Goal: Task Accomplishment & Management: Manage account settings

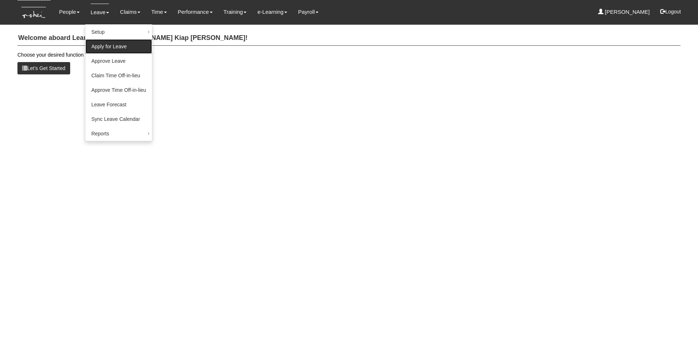
click at [116, 45] on link "Apply for Leave" at bounding box center [118, 46] width 67 height 15
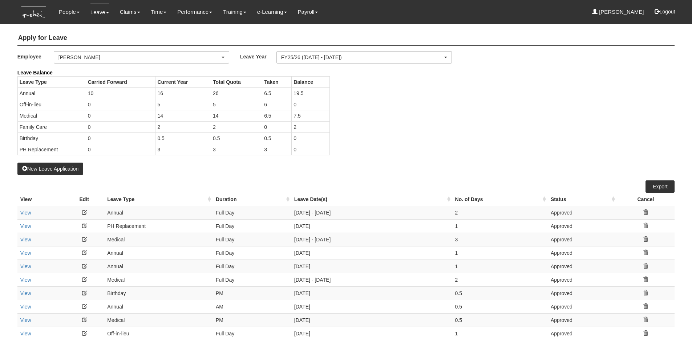
select select "50"
click at [117, 58] on div "[PERSON_NAME]" at bounding box center [140, 57] width 162 height 7
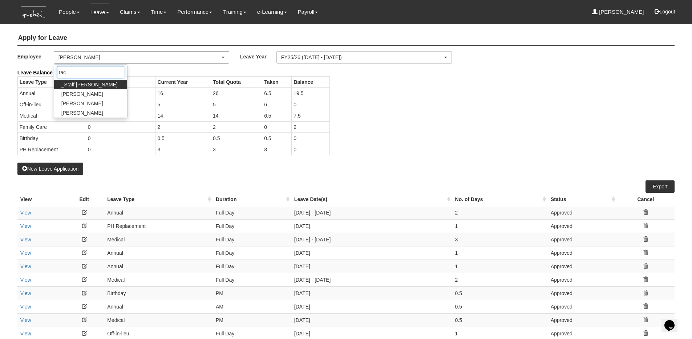
type input "rach"
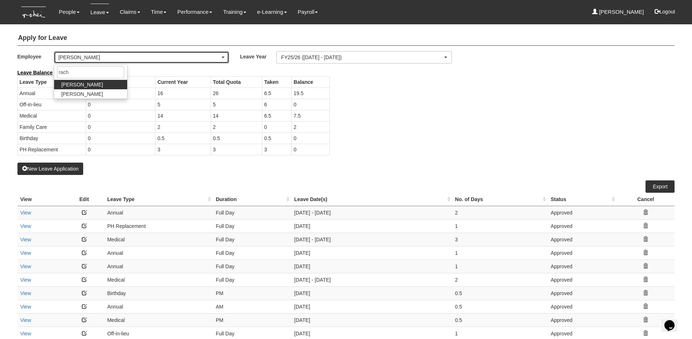
select select "b8e418c5-4215-4e95-9dcc-22ebf7c6c43a"
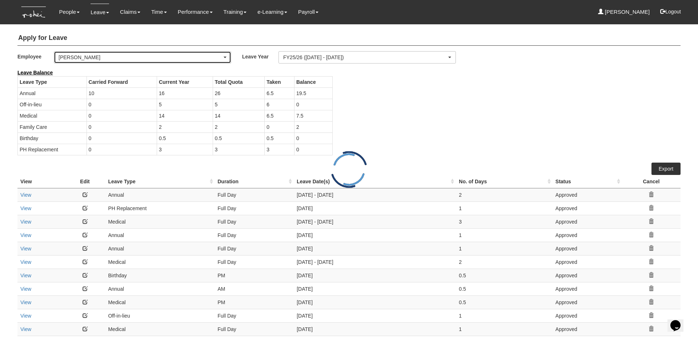
select select "50"
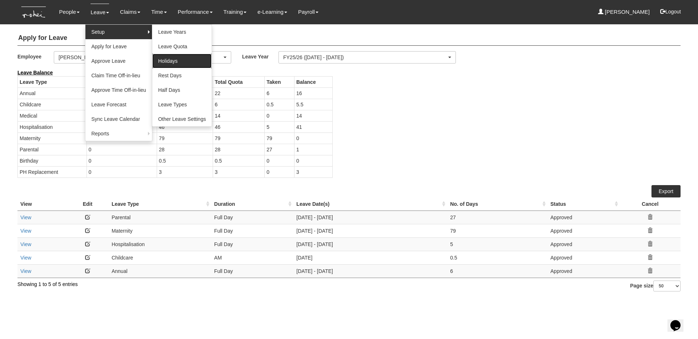
click at [172, 56] on link "Holidays" at bounding box center [182, 61] width 60 height 15
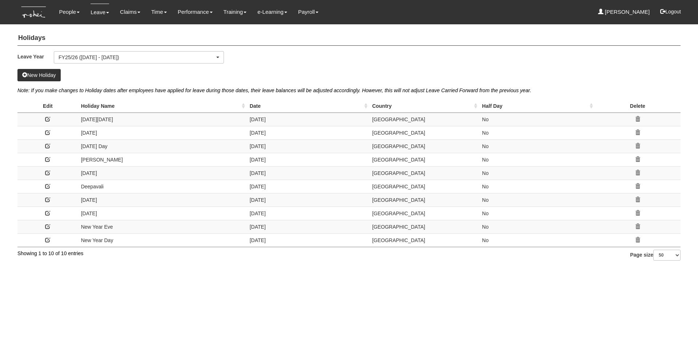
select select "50"
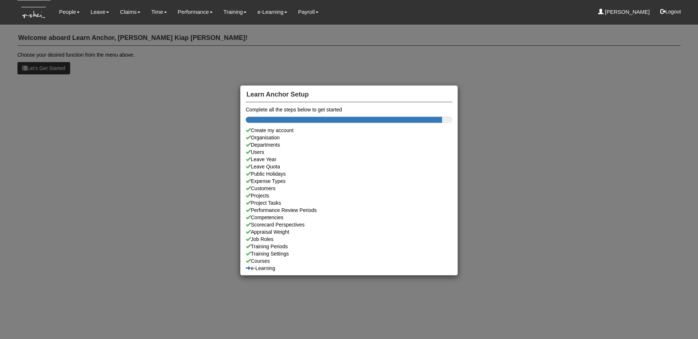
click at [97, 48] on div "Learn Anchor Setup Complete all the steps below to get started Create my accoun…" at bounding box center [349, 169] width 698 height 339
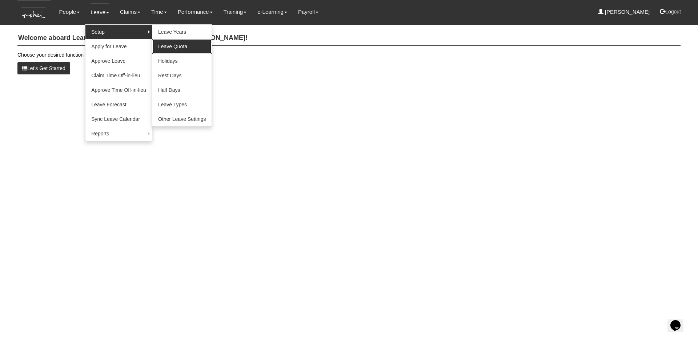
click at [189, 45] on link "Leave Quota" at bounding box center [182, 46] width 60 height 15
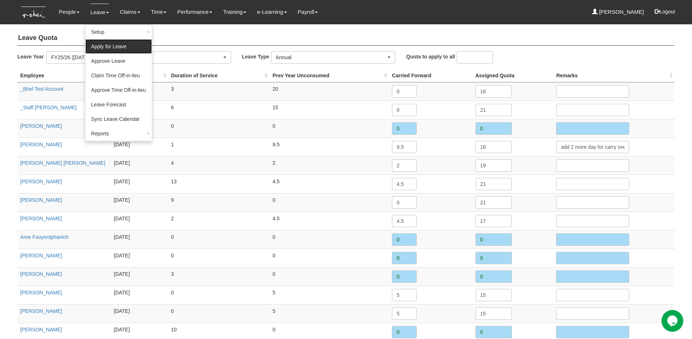
click at [118, 48] on link "Apply for Leave" at bounding box center [118, 46] width 67 height 15
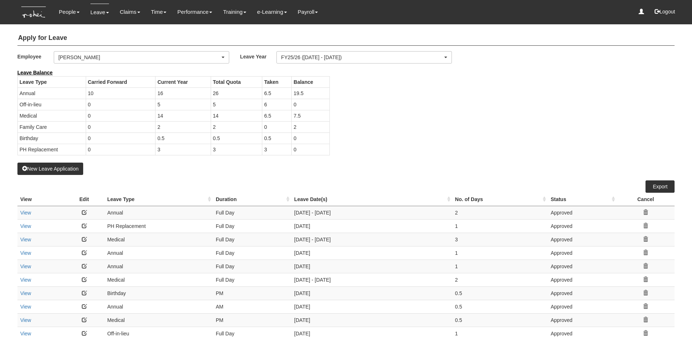
select select "50"
click at [141, 62] on div "[PERSON_NAME]" at bounding box center [141, 58] width 175 height 12
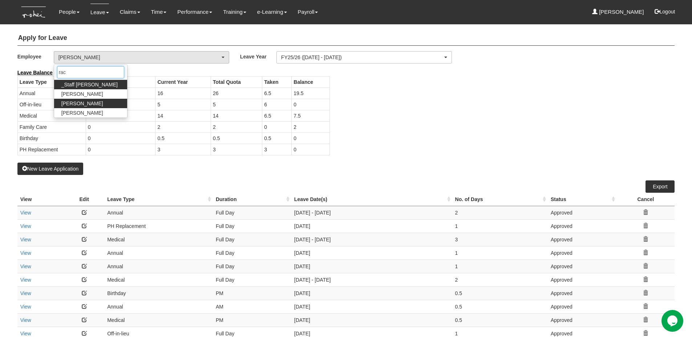
type input "rac"
click at [93, 102] on link "Rachel Khoo" at bounding box center [90, 103] width 73 height 9
select select "b8e418c5-4215-4e95-9dcc-22ebf7c6c43a"
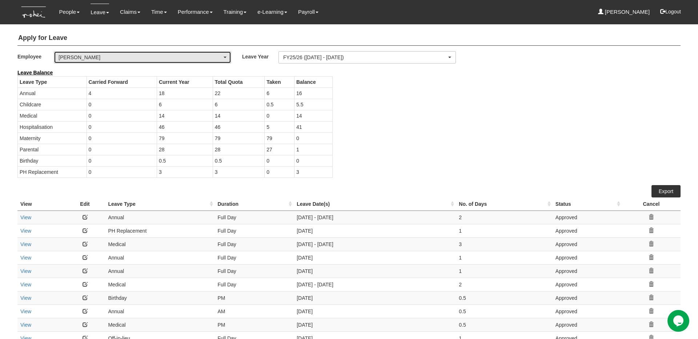
select select "50"
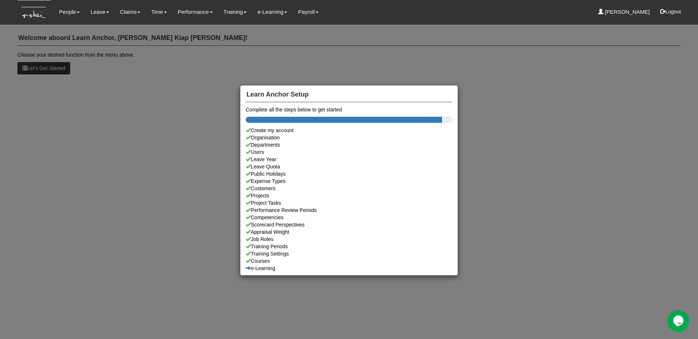
click at [130, 85] on div "Learn Anchor Setup Complete all the steps below to get started Create my accoun…" at bounding box center [349, 169] width 698 height 339
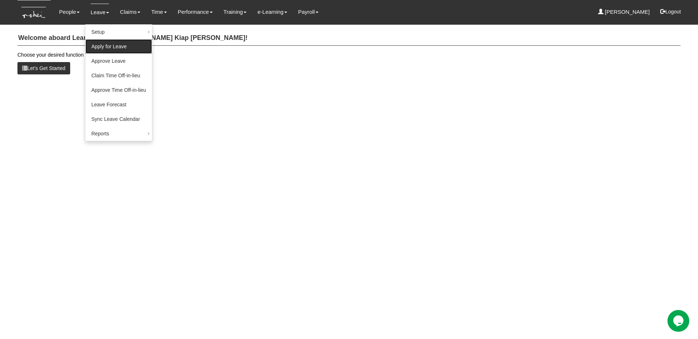
click at [108, 45] on link "Apply for Leave" at bounding box center [118, 46] width 67 height 15
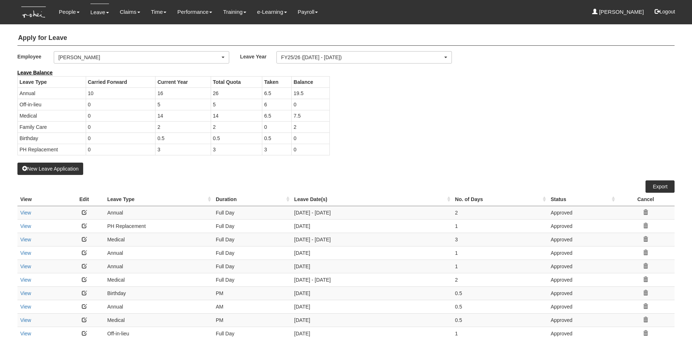
select select "50"
click at [159, 56] on div "[PERSON_NAME]" at bounding box center [140, 57] width 162 height 7
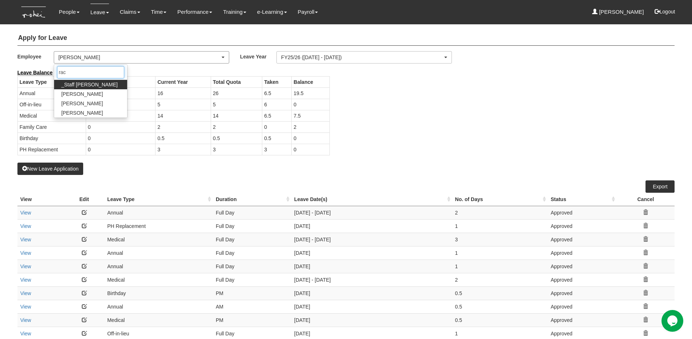
type input "rach"
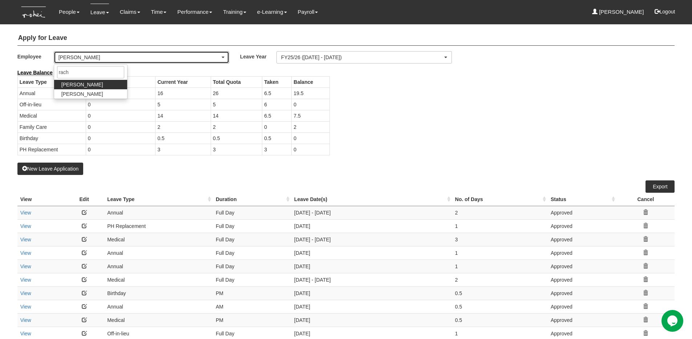
select select "b8e418c5-4215-4e95-9dcc-22ebf7c6c43a"
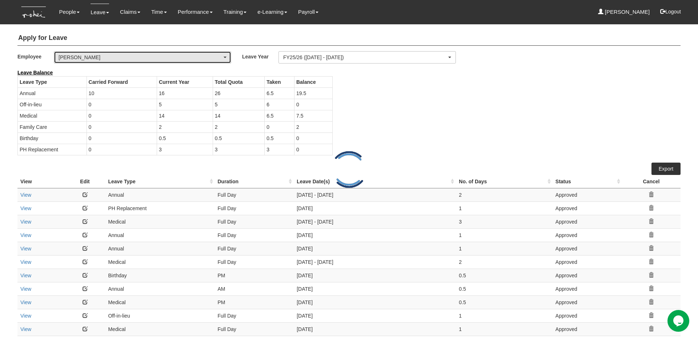
select select "50"
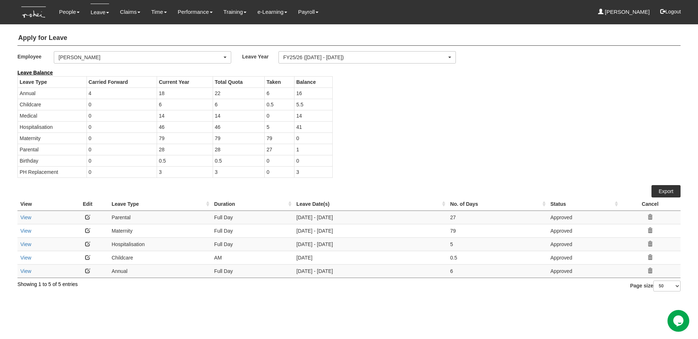
click at [88, 216] on link at bounding box center [87, 217] width 5 height 5
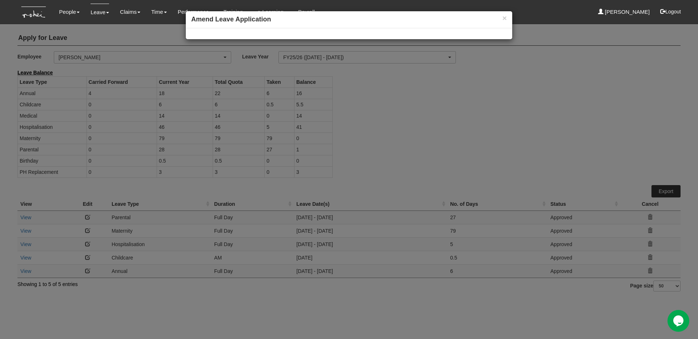
select select
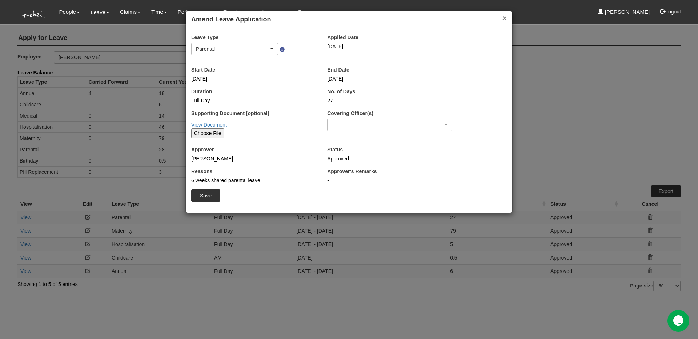
click at [503, 16] on button "×" at bounding box center [504, 18] width 4 height 8
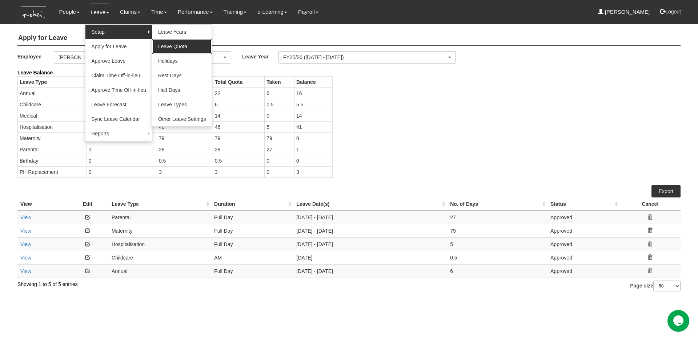
click at [175, 46] on link "Leave Quota" at bounding box center [182, 46] width 60 height 15
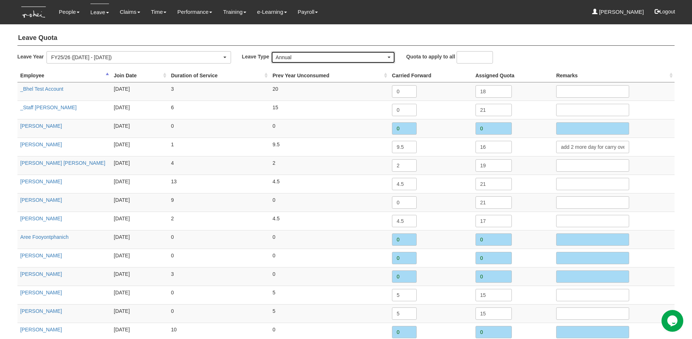
click at [301, 57] on div "Annual" at bounding box center [331, 57] width 110 height 7
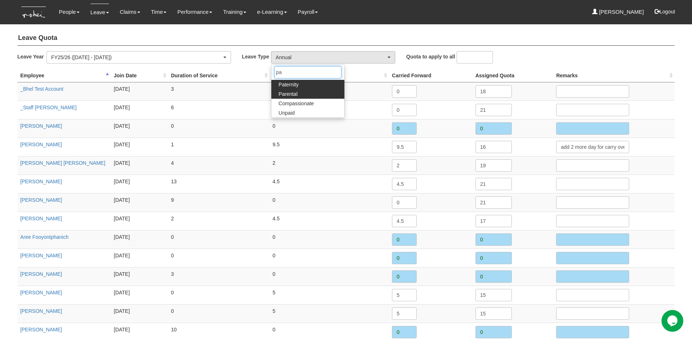
type input "pa"
click at [313, 93] on link "Parental" at bounding box center [308, 93] width 73 height 9
select select "8"
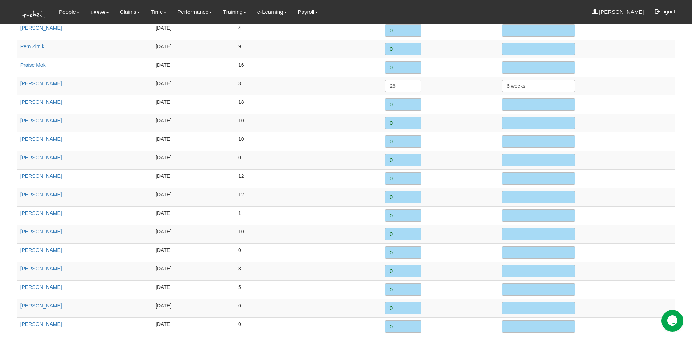
scroll to position [904, 0]
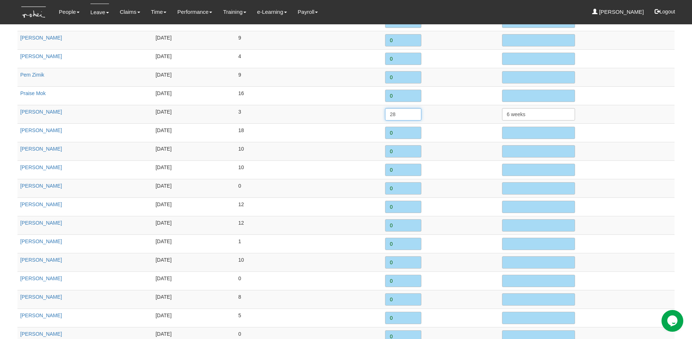
click at [400, 115] on input "28" at bounding box center [403, 114] width 36 height 12
type input "26"
click at [545, 116] on input "6 weeks" at bounding box center [538, 114] width 73 height 12
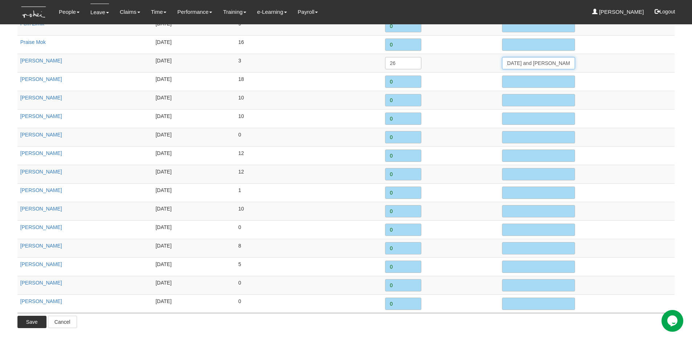
type input "6 weeks (minus 2 days due to [DATE] and [PERSON_NAME])"
click at [28, 321] on input "Save" at bounding box center [31, 322] width 29 height 12
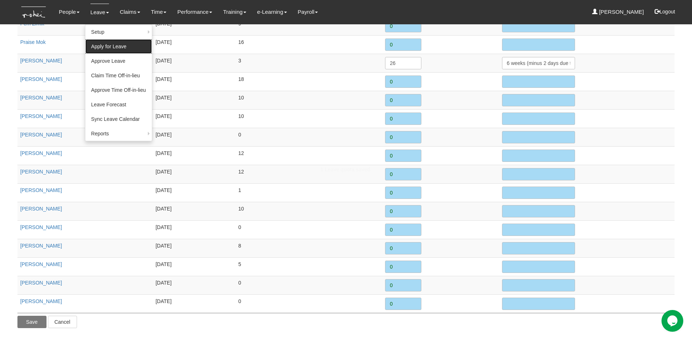
click at [105, 46] on link "Apply for Leave" at bounding box center [118, 46] width 67 height 15
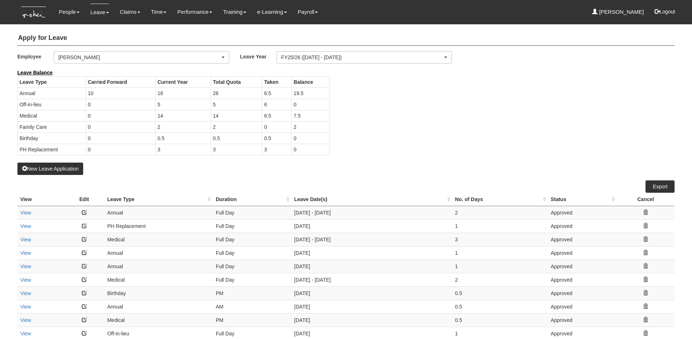
select select "50"
click at [92, 58] on div "[PERSON_NAME]" at bounding box center [140, 57] width 162 height 7
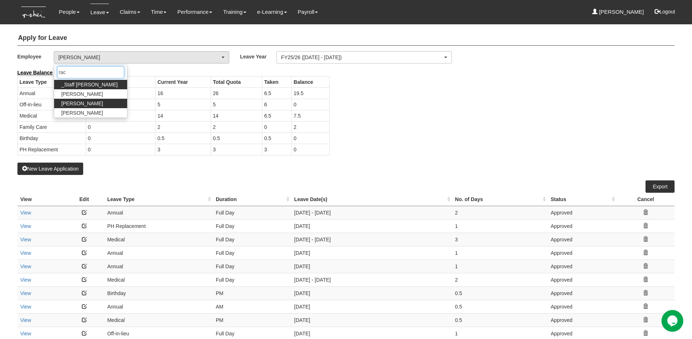
type input "rac"
click at [91, 104] on link "[PERSON_NAME]" at bounding box center [90, 103] width 73 height 9
select select "b8e418c5-4215-4e95-9dcc-22ebf7c6c43a"
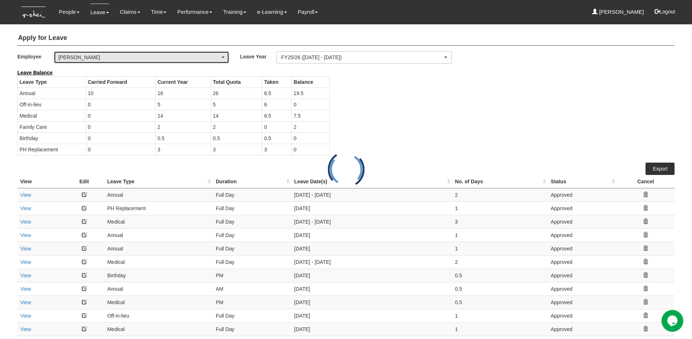
select select "50"
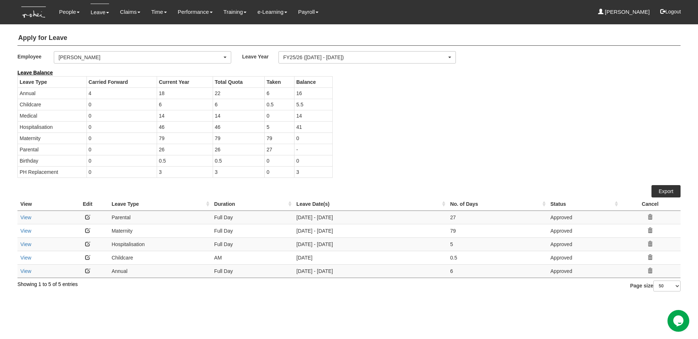
click at [87, 219] on link at bounding box center [87, 217] width 5 height 5
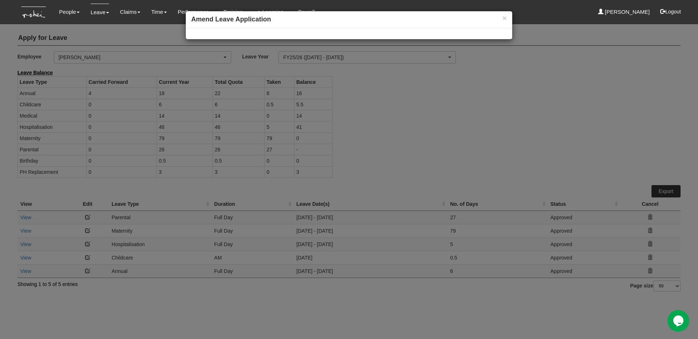
select select
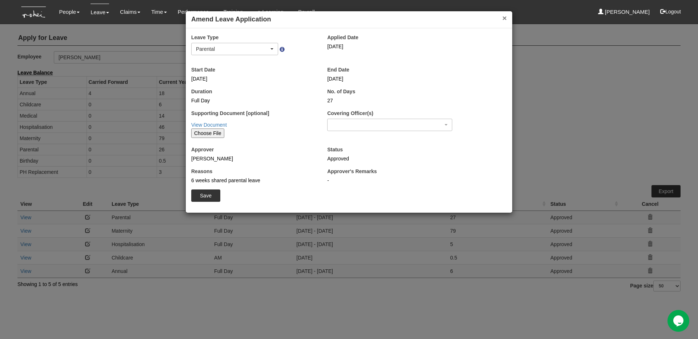
click at [503, 18] on button "×" at bounding box center [504, 18] width 4 height 8
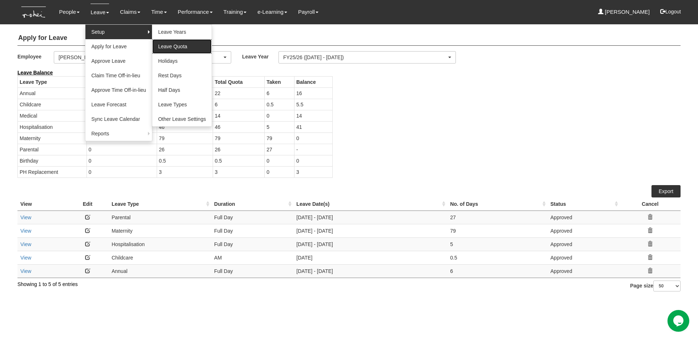
click at [188, 48] on link "Leave Quota" at bounding box center [182, 46] width 60 height 15
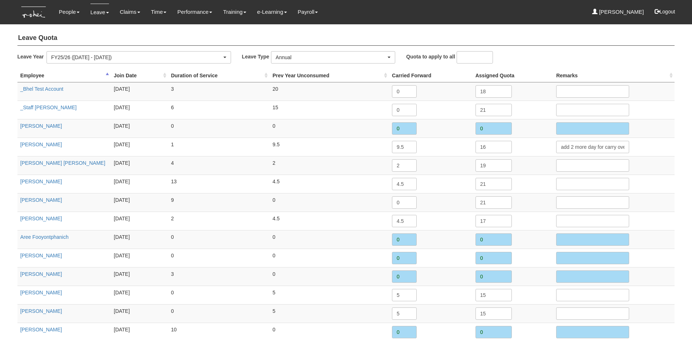
click at [323, 54] on div "Annual" at bounding box center [331, 57] width 110 height 7
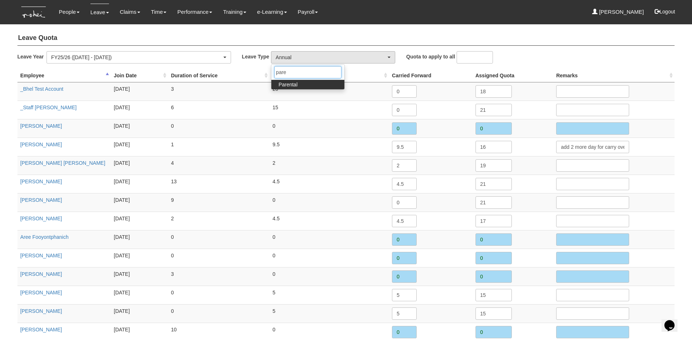
type input "pare"
click at [318, 82] on link "Parental" at bounding box center [308, 84] width 73 height 9
select select "8"
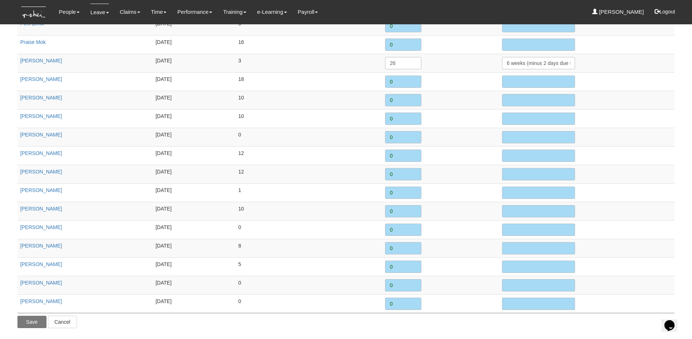
scroll to position [937, 0]
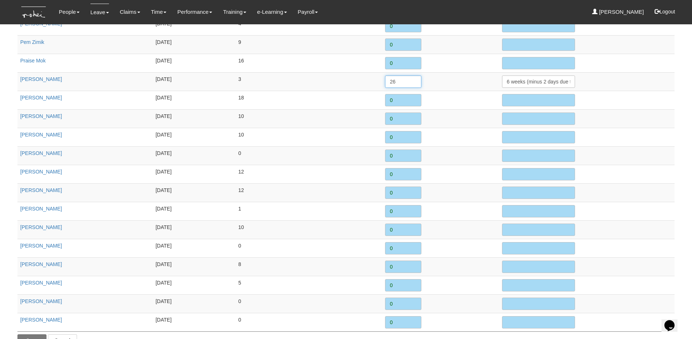
click at [402, 85] on input "26" at bounding box center [403, 82] width 36 height 12
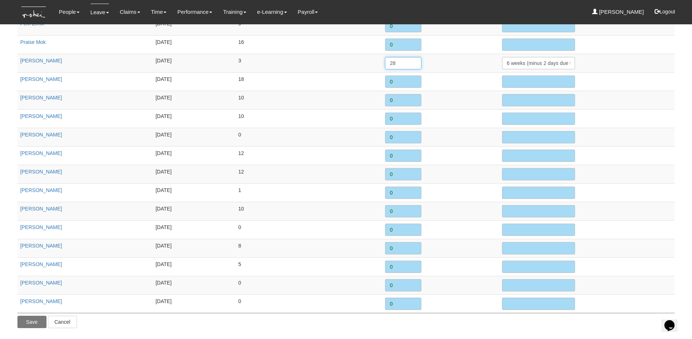
type input "28"
click at [25, 324] on input "Save" at bounding box center [31, 322] width 29 height 12
click at [101, 11] on link "Leave" at bounding box center [100, 12] width 19 height 17
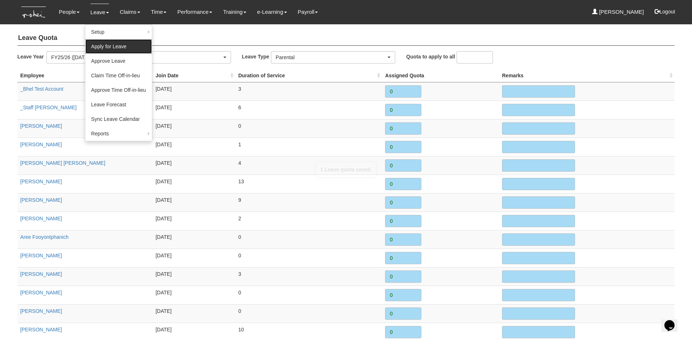
click at [107, 47] on link "Apply for Leave" at bounding box center [118, 46] width 67 height 15
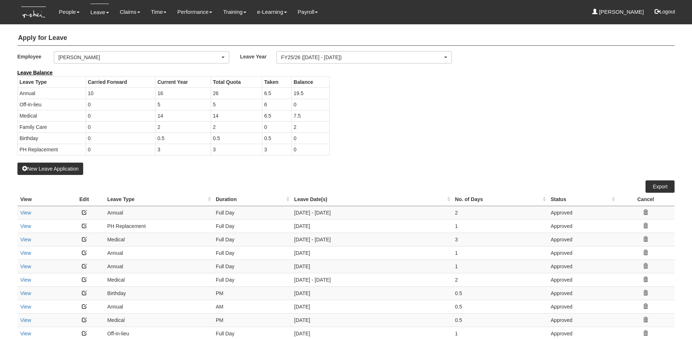
select select "50"
click at [119, 66] on div "Employee _Bhel Test Account _Staff Gracie Aaron Chow Abel Tan Abigail Shantini …" at bounding box center [346, 60] width 669 height 18
click at [118, 60] on div "[PERSON_NAME]" at bounding box center [140, 57] width 162 height 7
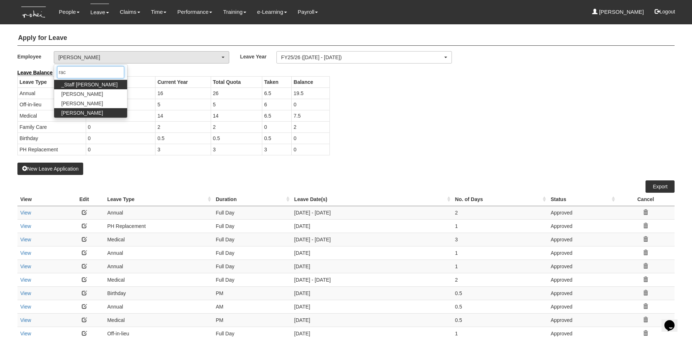
type input "rac"
click at [87, 109] on span "[PERSON_NAME]" at bounding box center [82, 112] width 42 height 7
select select "2c434ea3-bca3-4286-89ee-6c0215831000"
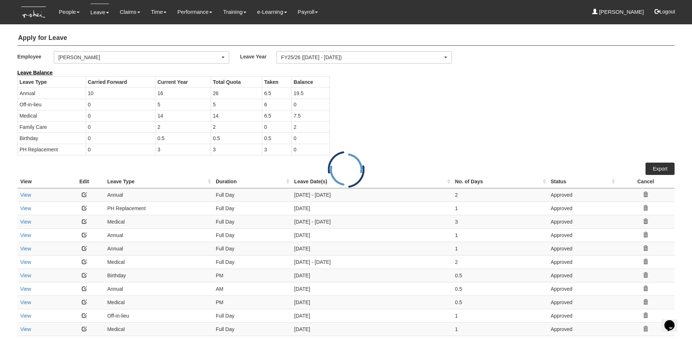
click at [87, 109] on td "0" at bounding box center [121, 104] width 70 height 11
select select "50"
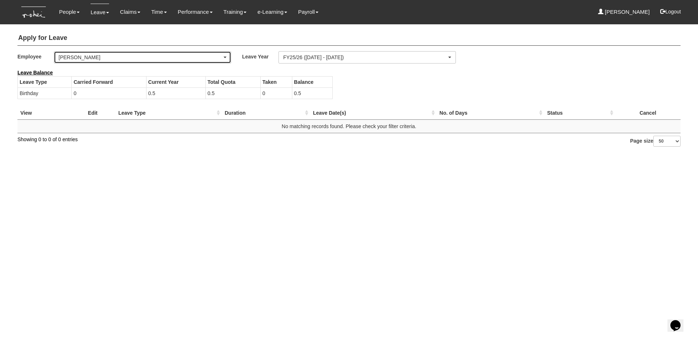
click at [81, 56] on div "[PERSON_NAME]" at bounding box center [141, 57] width 164 height 7
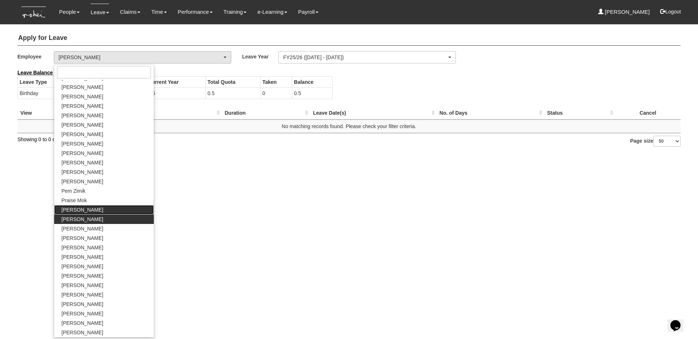
click at [76, 210] on span "[PERSON_NAME]" at bounding box center [82, 209] width 42 height 7
select select "b8e418c5-4215-4e95-9dcc-22ebf7c6c43a"
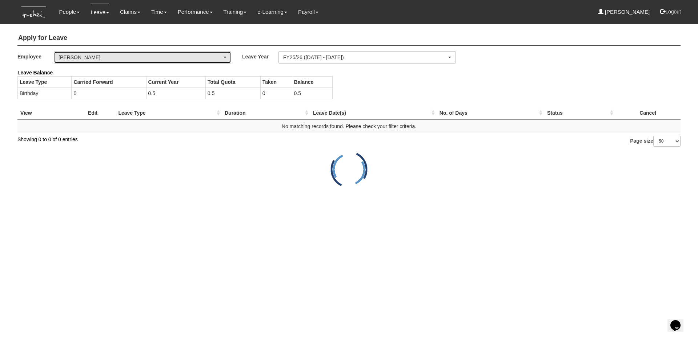
select select "50"
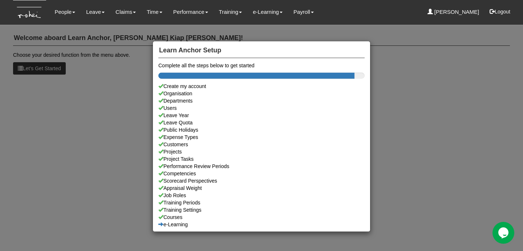
click at [105, 11] on div "Learn Anchor Setup Complete all the steps below to get started Create my accoun…" at bounding box center [261, 125] width 523 height 251
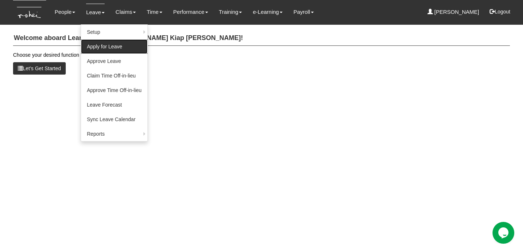
click at [105, 41] on link "Apply for Leave" at bounding box center [114, 46] width 67 height 15
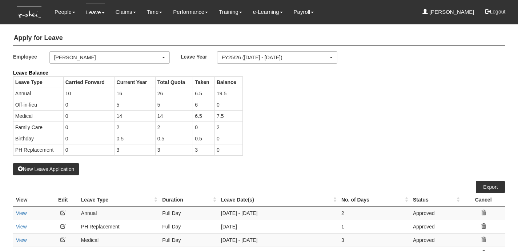
select select "50"
click at [48, 168] on button "New Leave Application" at bounding box center [46, 169] width 66 height 12
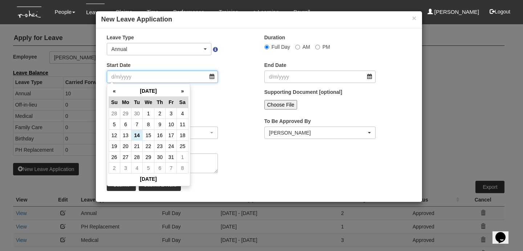
click at [164, 80] on input "Start Date" at bounding box center [163, 77] width 112 height 12
click at [184, 91] on th "»" at bounding box center [182, 90] width 11 height 11
click at [172, 145] on td "21" at bounding box center [171, 146] width 11 height 11
type input "[DATE]"
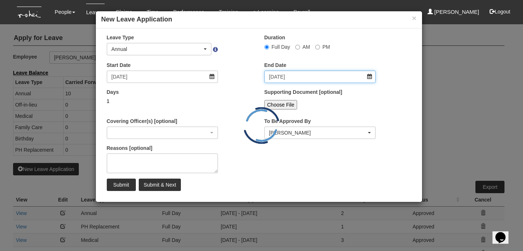
click at [295, 76] on input "[DATE]" at bounding box center [321, 77] width 112 height 12
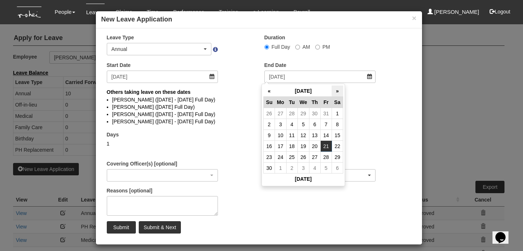
click at [339, 93] on th "»" at bounding box center [337, 90] width 11 height 11
select select
click at [317, 156] on td "1" at bounding box center [314, 157] width 11 height 11
type input "[DATE]"
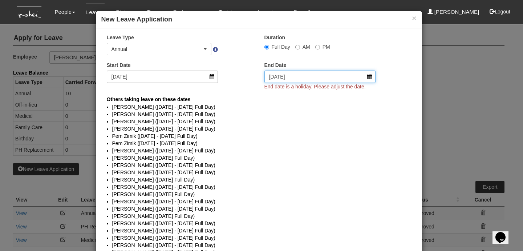
click at [346, 74] on input "[DATE]" at bounding box center [321, 77] width 112 height 12
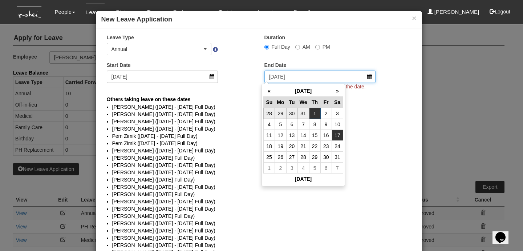
select select
click at [306, 114] on td "31" at bounding box center [304, 113] width 12 height 11
type input "[DATE]"
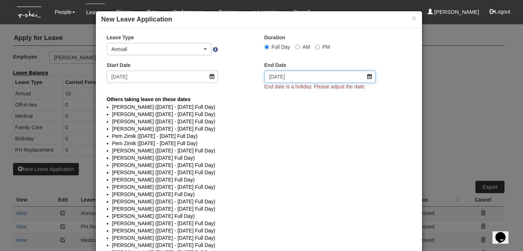
click at [331, 74] on input "[DATE]" at bounding box center [321, 77] width 112 height 12
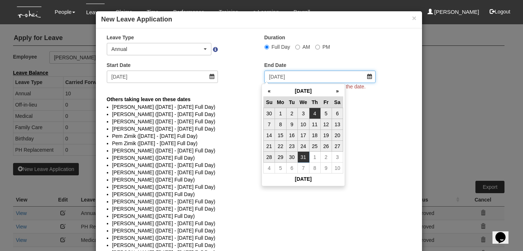
select select
click at [292, 154] on td "30" at bounding box center [291, 157] width 11 height 11
type input "[DATE]"
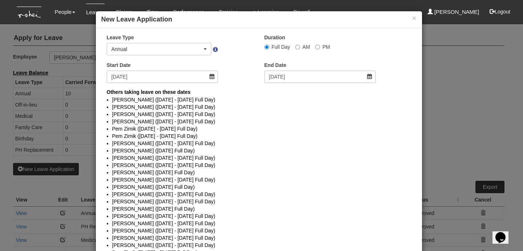
select select
click at [412, 20] on button "×" at bounding box center [414, 18] width 4 height 8
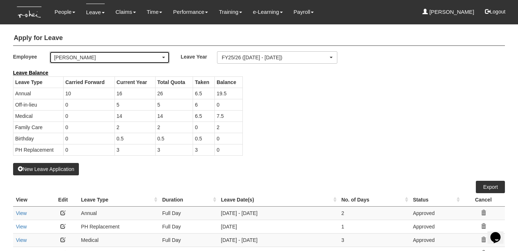
click at [73, 54] on div "[PERSON_NAME]" at bounding box center [107, 57] width 106 height 7
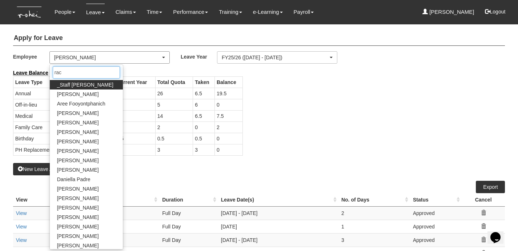
type input "rach"
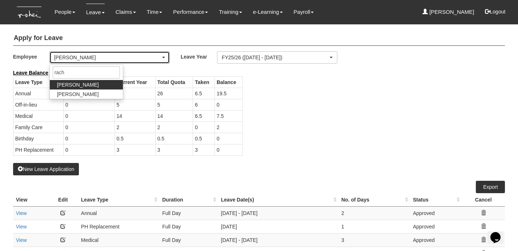
select select "b8e418c5-4215-4e95-9dcc-22ebf7c6c43a"
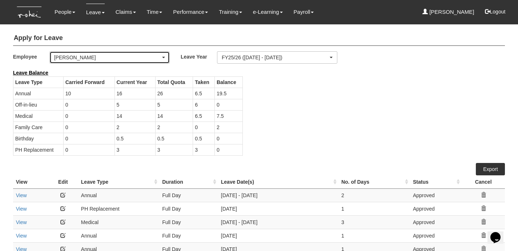
select select "50"
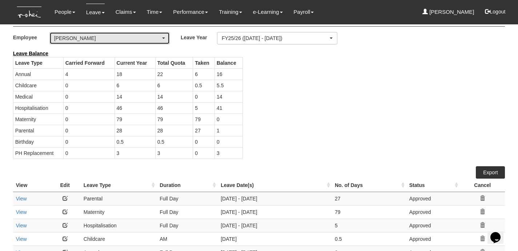
scroll to position [22, 0]
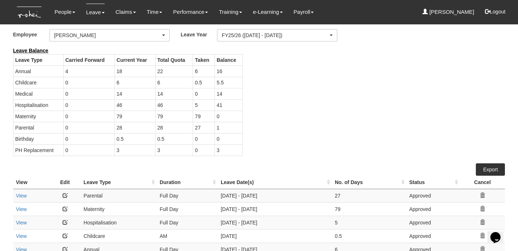
click at [326, 137] on div "Leave Balance Leave Type Carried Forward Current Year Total Quota Taken Balance…" at bounding box center [254, 105] width 492 height 116
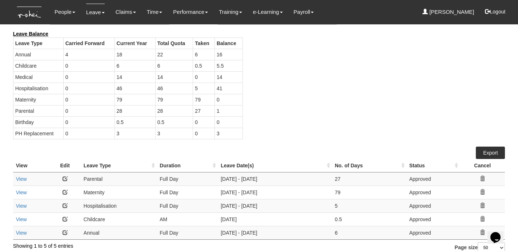
click at [363, 95] on div "Leave Balance Leave Type Carried Forward Current Year Total Quota Taken Balance…" at bounding box center [254, 88] width 492 height 116
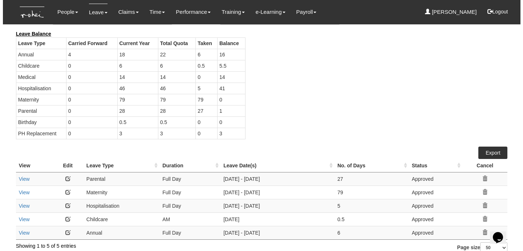
scroll to position [47, 0]
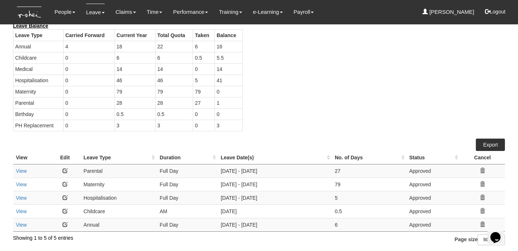
click at [443, 120] on div "Leave Balance Leave Type Carried Forward Current Year Total Quota Taken Balance…" at bounding box center [254, 80] width 492 height 116
click at [406, 154] on th "Status" at bounding box center [432, 157] width 53 height 13
click at [484, 170] on icon at bounding box center [482, 170] width 5 height 5
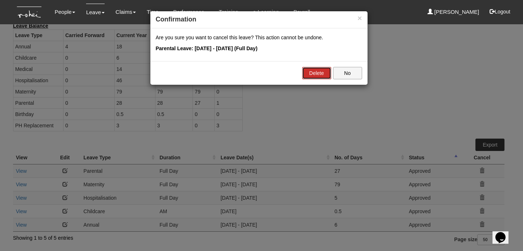
click at [308, 75] on link "Delete" at bounding box center [316, 73] width 29 height 12
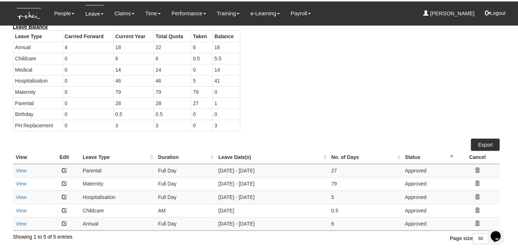
scroll to position [34, 0]
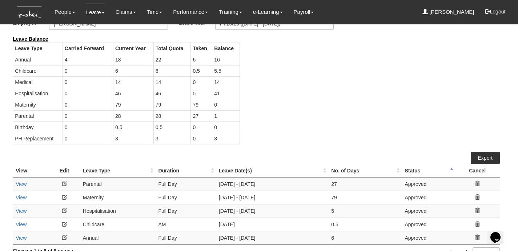
select select "50"
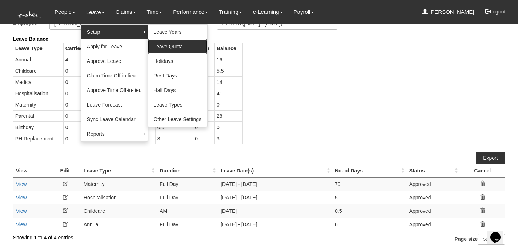
click at [171, 47] on link "Leave Quota" at bounding box center [178, 46] width 60 height 15
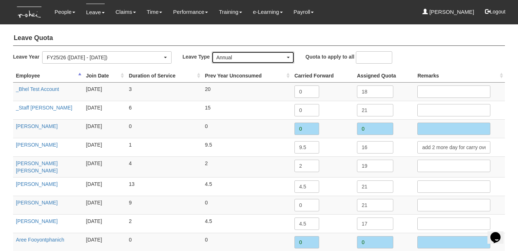
click at [238, 58] on div "Annual" at bounding box center [250, 57] width 69 height 7
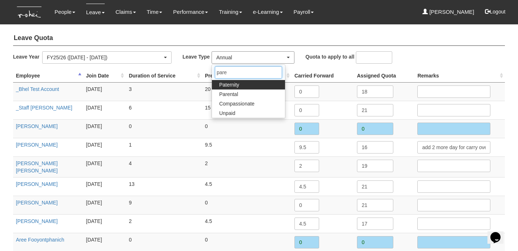
type input "paren"
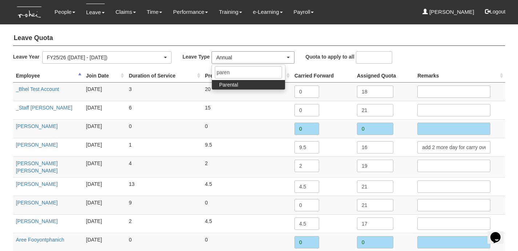
select select "8"
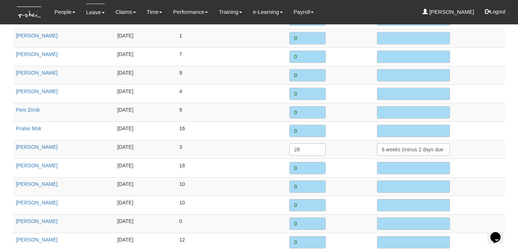
scroll to position [872, 0]
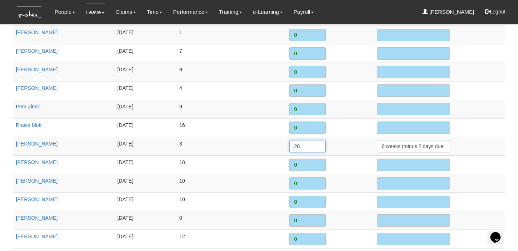
click at [304, 140] on input "28" at bounding box center [307, 146] width 36 height 12
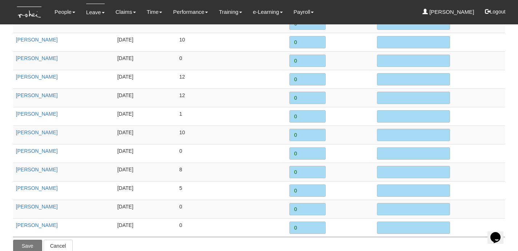
type input "26"
click at [31, 240] on input "Save" at bounding box center [27, 246] width 29 height 12
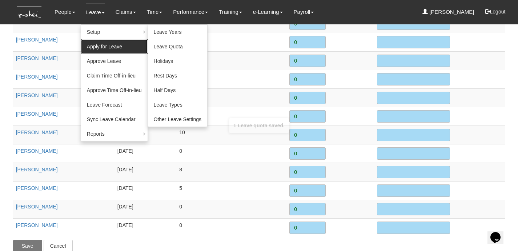
click at [100, 41] on link "Apply for Leave" at bounding box center [114, 46] width 67 height 15
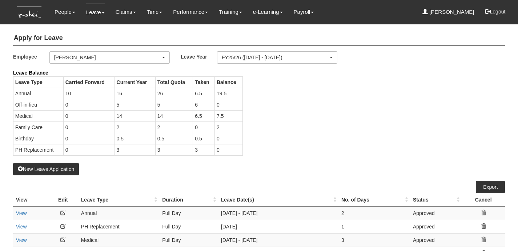
select select "50"
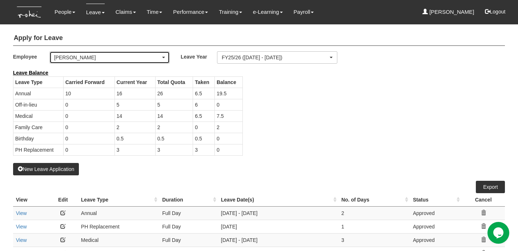
click at [144, 58] on div "[PERSON_NAME]" at bounding box center [107, 57] width 106 height 7
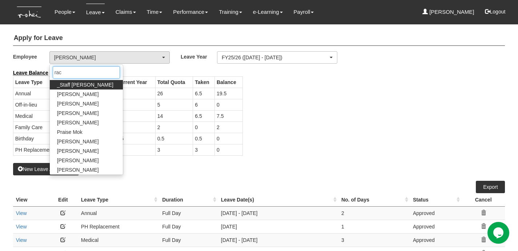
type input "rach"
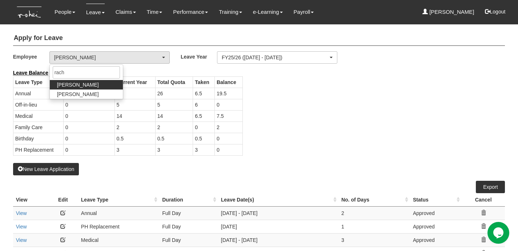
select select "b8e418c5-4215-4e95-9dcc-22ebf7c6c43a"
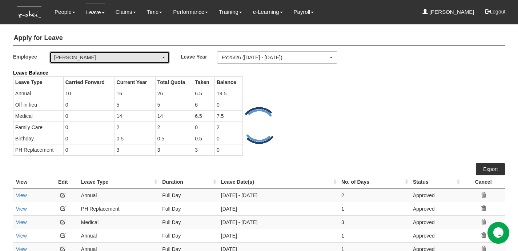
select select "50"
